Goal: Transaction & Acquisition: Subscribe to service/newsletter

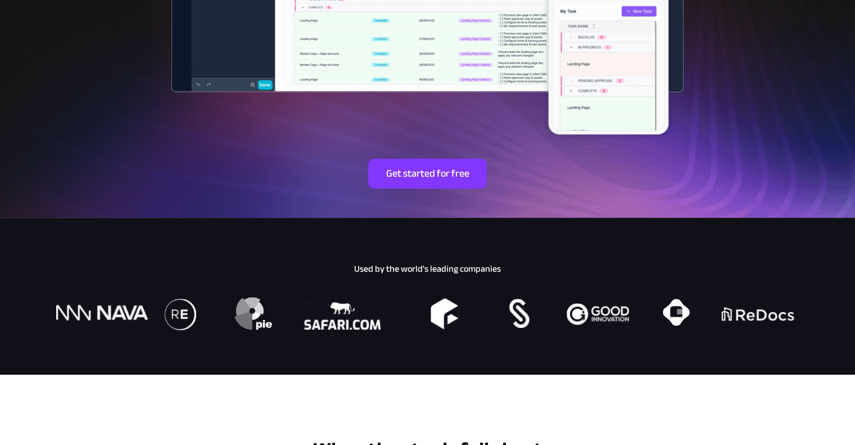
scroll to position [400, 0]
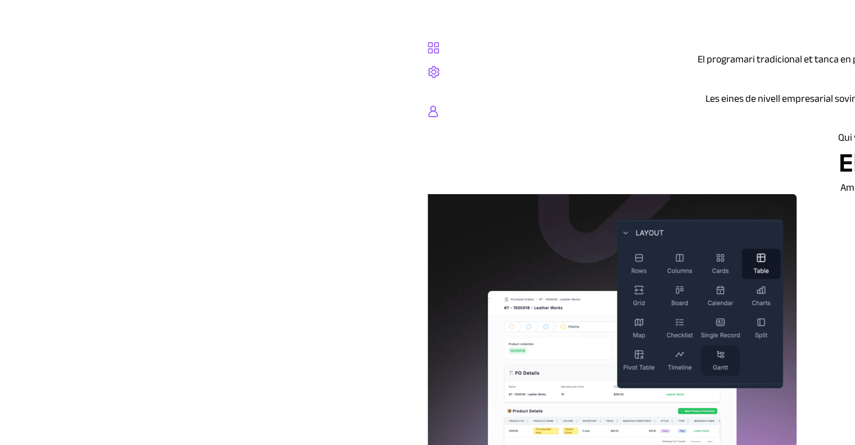
scroll to position [0, 0]
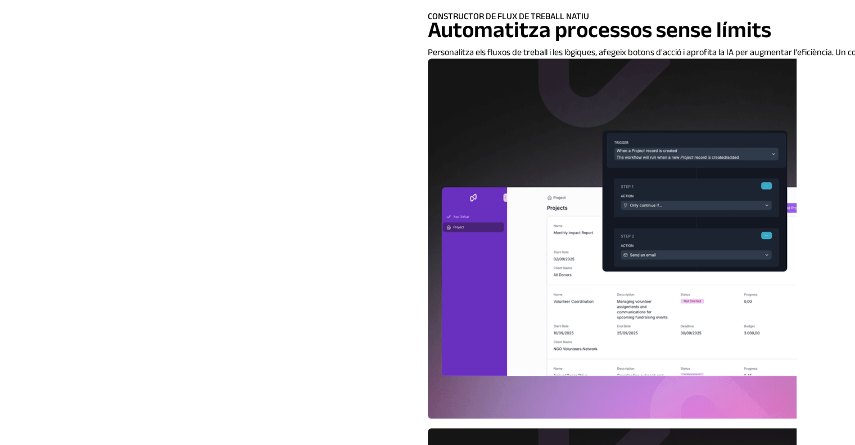
scroll to position [692, 0]
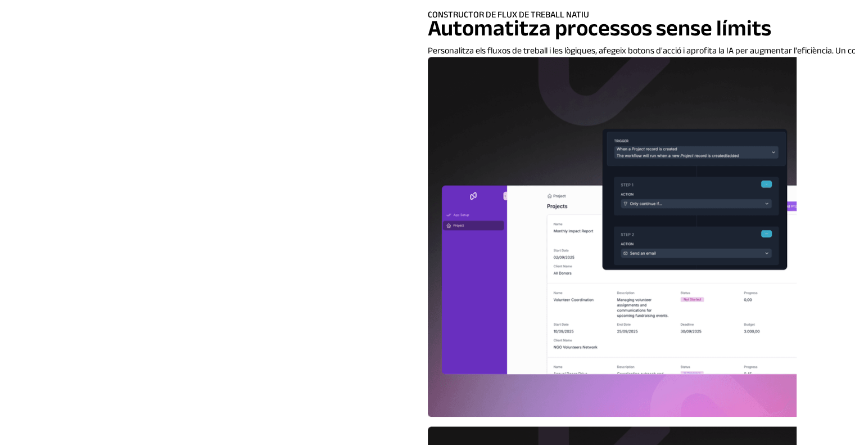
drag, startPoint x: 115, startPoint y: 222, endPoint x: 62, endPoint y: 224, distance: 53.5
drag, startPoint x: 62, startPoint y: 224, endPoint x: 39, endPoint y: 233, distance: 24.8
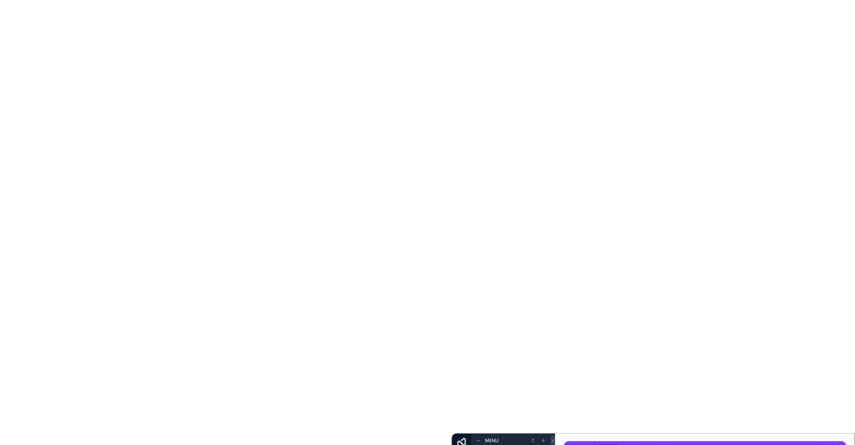
scroll to position [3242, 0]
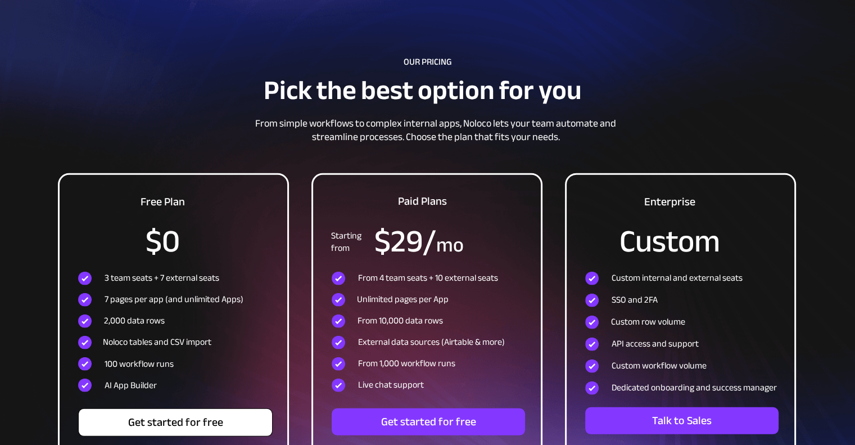
drag, startPoint x: 176, startPoint y: 425, endPoint x: 139, endPoint y: 413, distance: 39.0
click at [139, 416] on span "Get started for free" at bounding box center [175, 422] width 193 height 13
